Goal: Transaction & Acquisition: Subscribe to service/newsletter

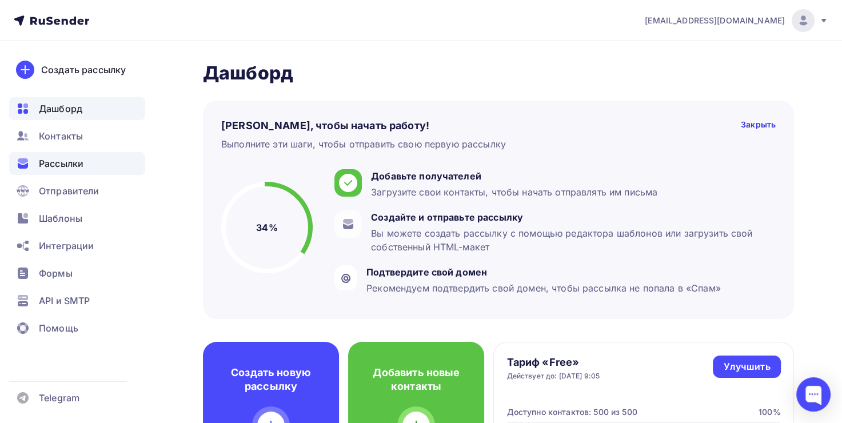
click at [97, 167] on div "Рассылки" at bounding box center [77, 163] width 136 height 23
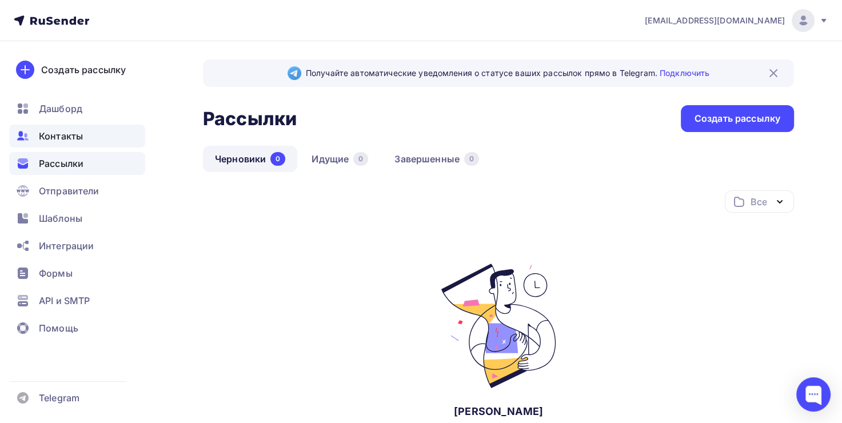
click at [89, 137] on div "Контакты" at bounding box center [77, 136] width 136 height 23
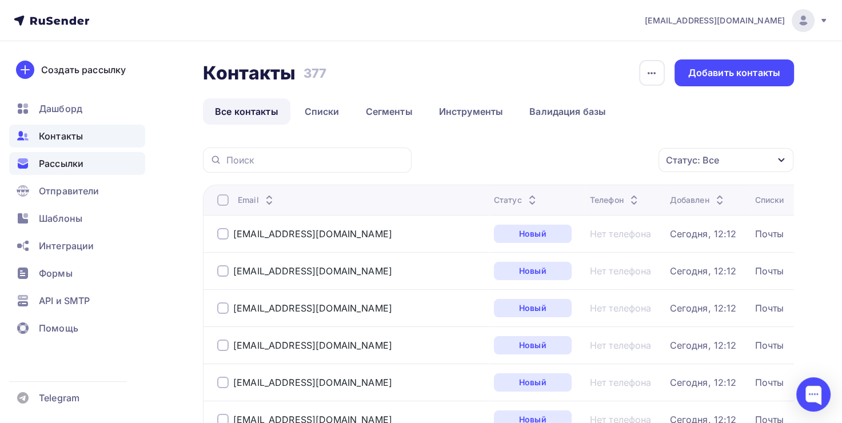
click at [91, 168] on div "Рассылки" at bounding box center [77, 163] width 136 height 23
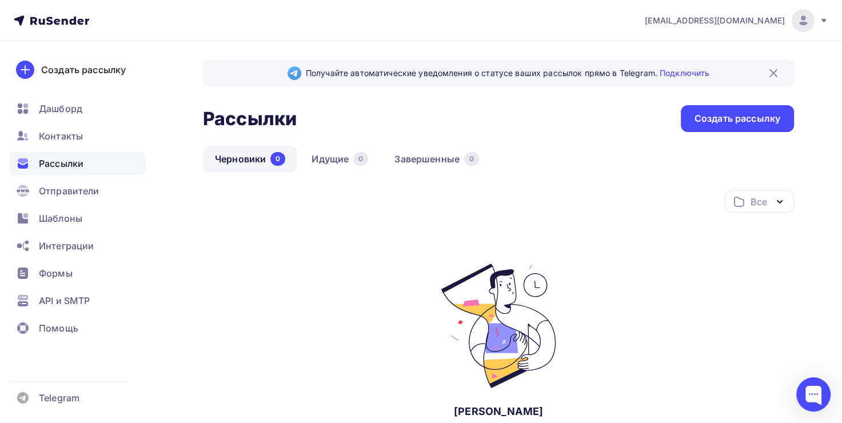
click at [747, 201] on div "Все" at bounding box center [759, 201] width 69 height 22
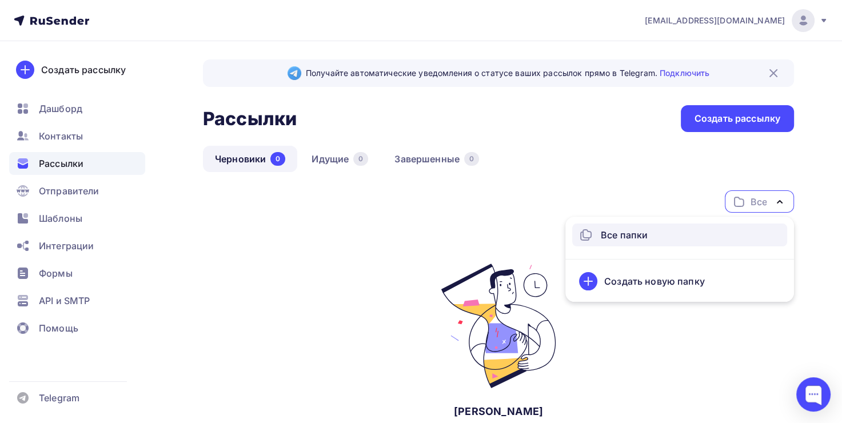
click at [747, 201] on div "Все" at bounding box center [759, 201] width 69 height 22
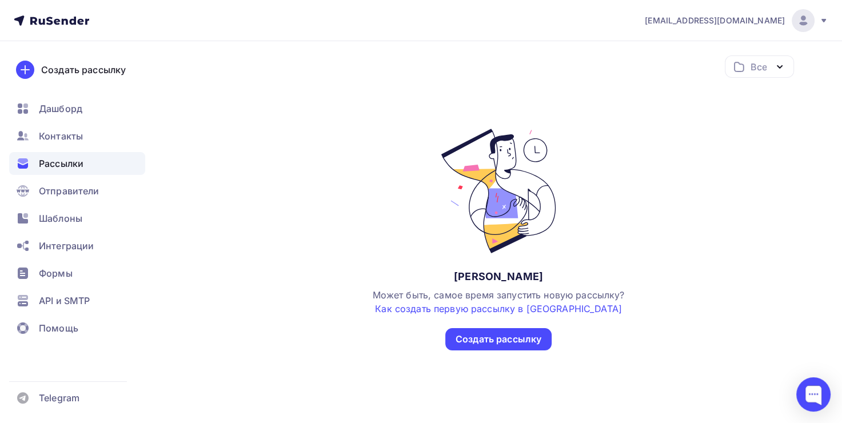
scroll to position [135, 0]
click at [530, 334] on div "Создать рассылку" at bounding box center [498, 338] width 86 height 13
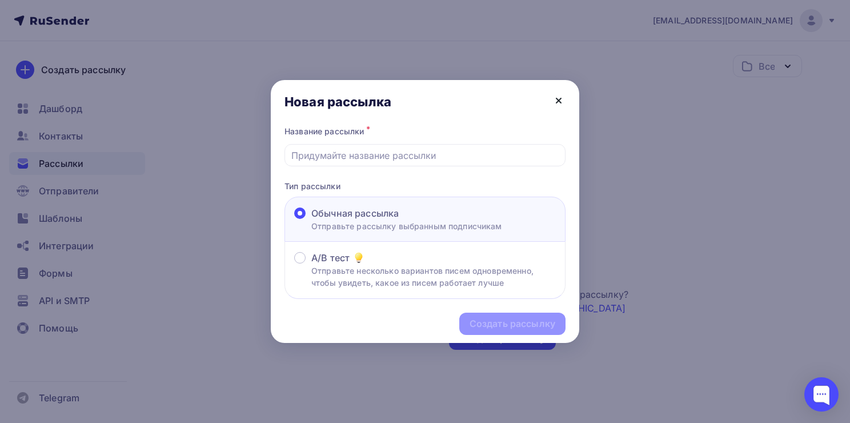
click at [553, 98] on icon at bounding box center [559, 101] width 14 height 14
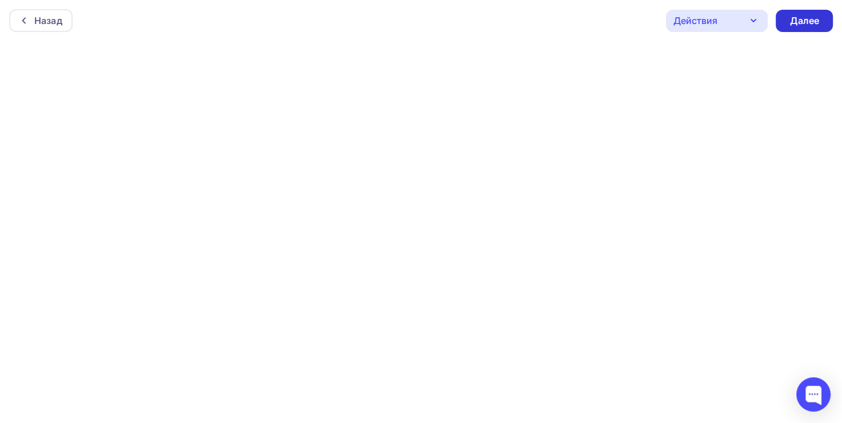
click at [811, 19] on div "Далее" at bounding box center [804, 20] width 30 height 13
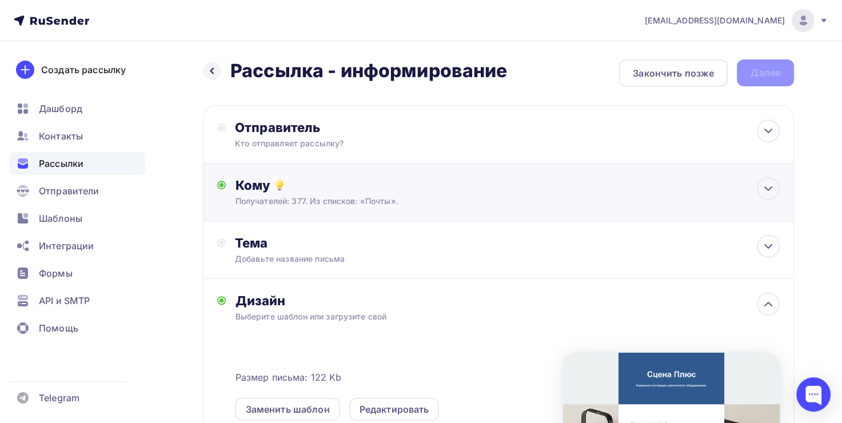
click at [353, 188] on div "Кому" at bounding box center [507, 185] width 545 height 16
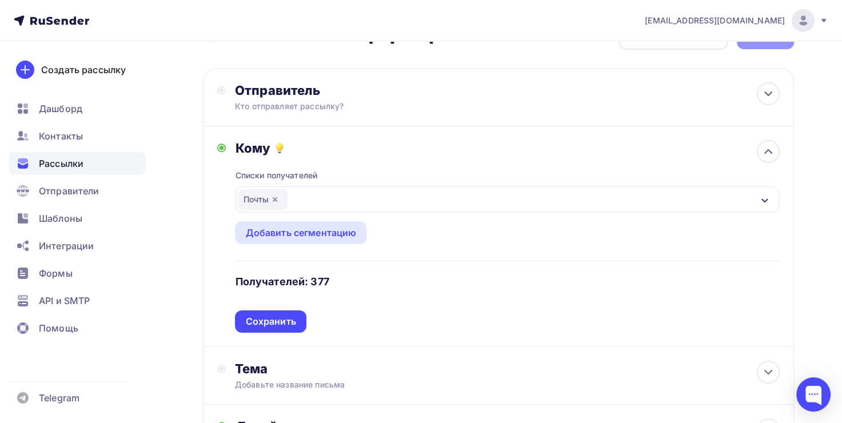
scroll to position [57, 0]
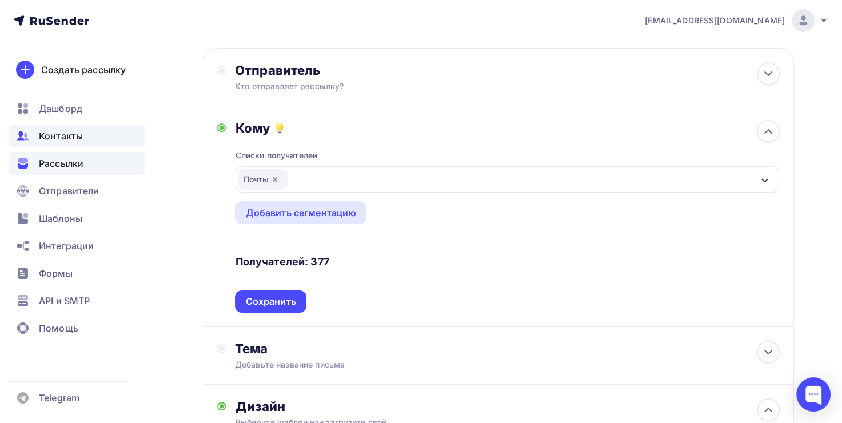
click at [107, 139] on div "Контакты" at bounding box center [77, 136] width 136 height 23
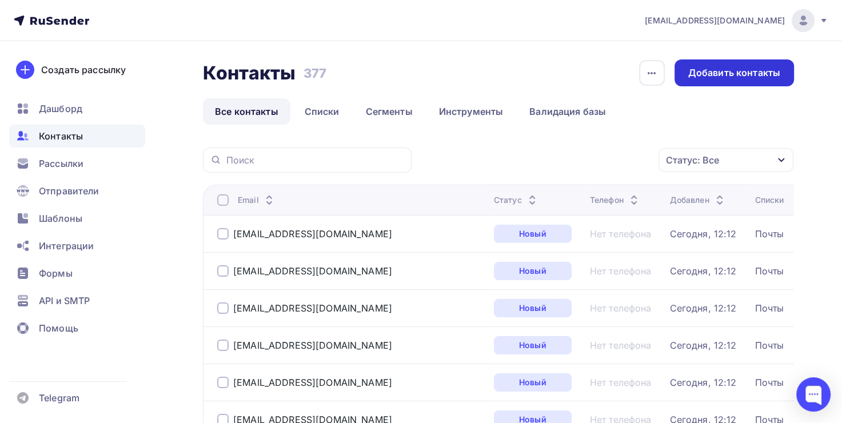
click at [757, 72] on div "Добавить контакты" at bounding box center [734, 72] width 92 height 13
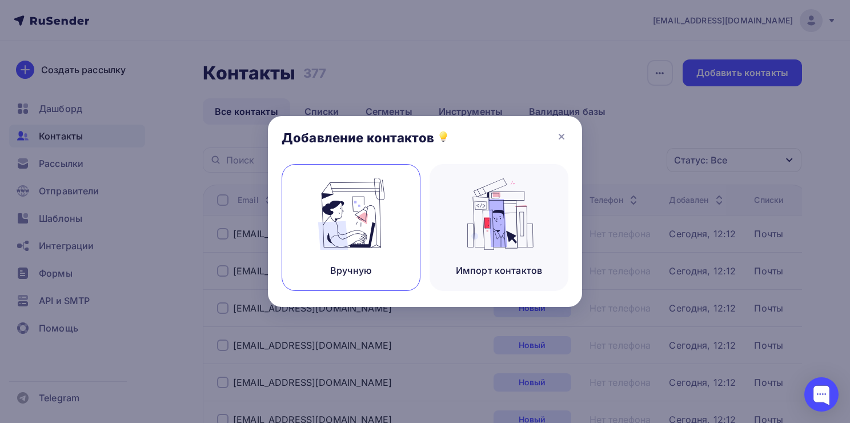
click at [382, 222] on img at bounding box center [351, 214] width 77 height 72
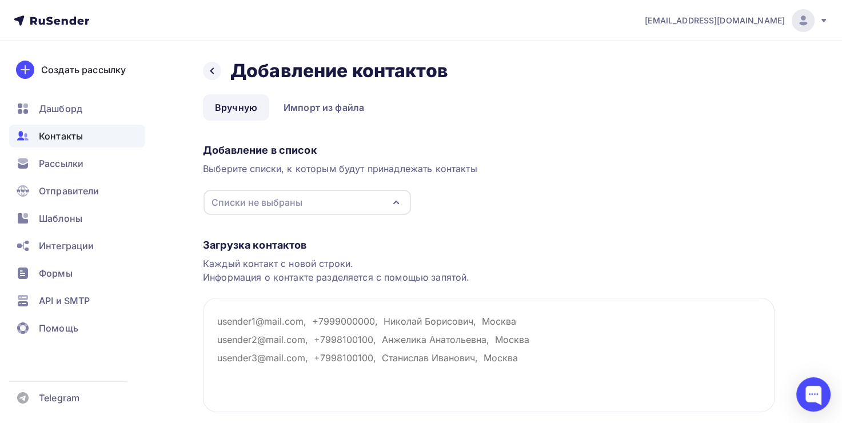
scroll to position [57, 0]
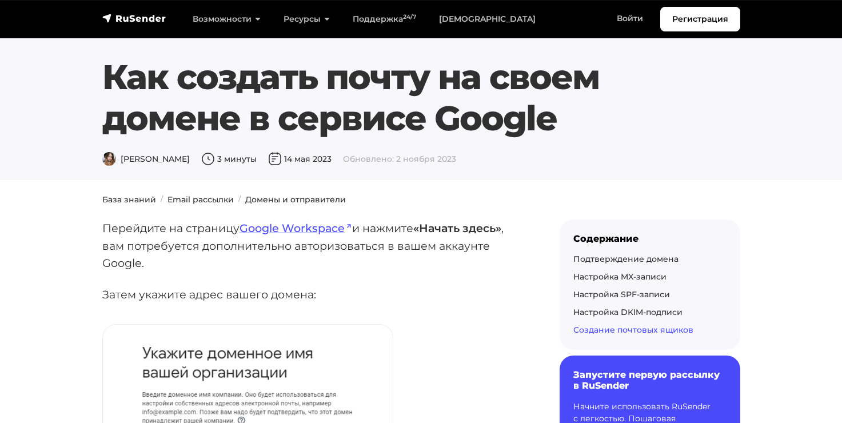
scroll to position [3829, 0]
